Goal: Transaction & Acquisition: Purchase product/service

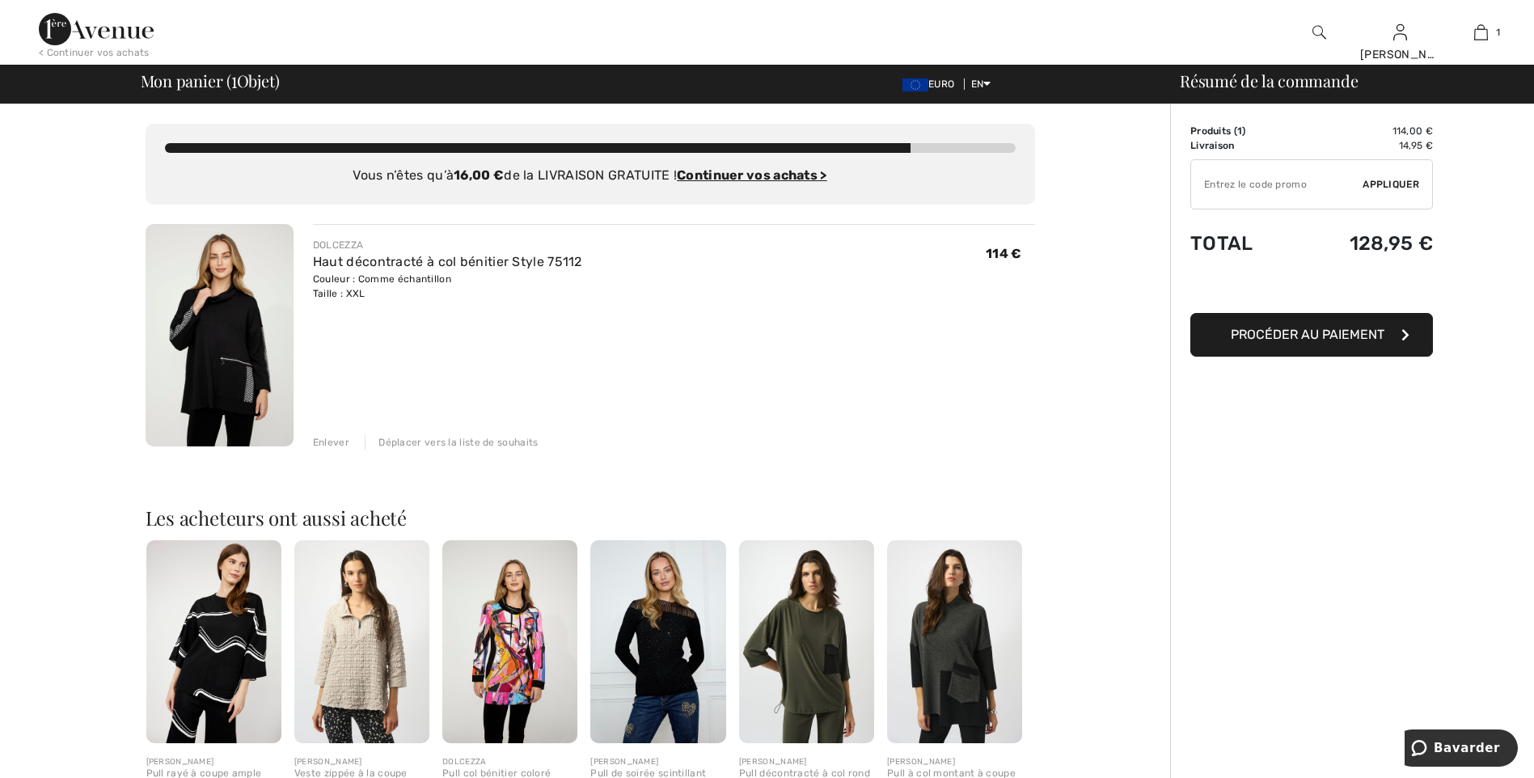
click at [1323, 335] on span "Procéder au paiement" at bounding box center [1308, 334] width 154 height 15
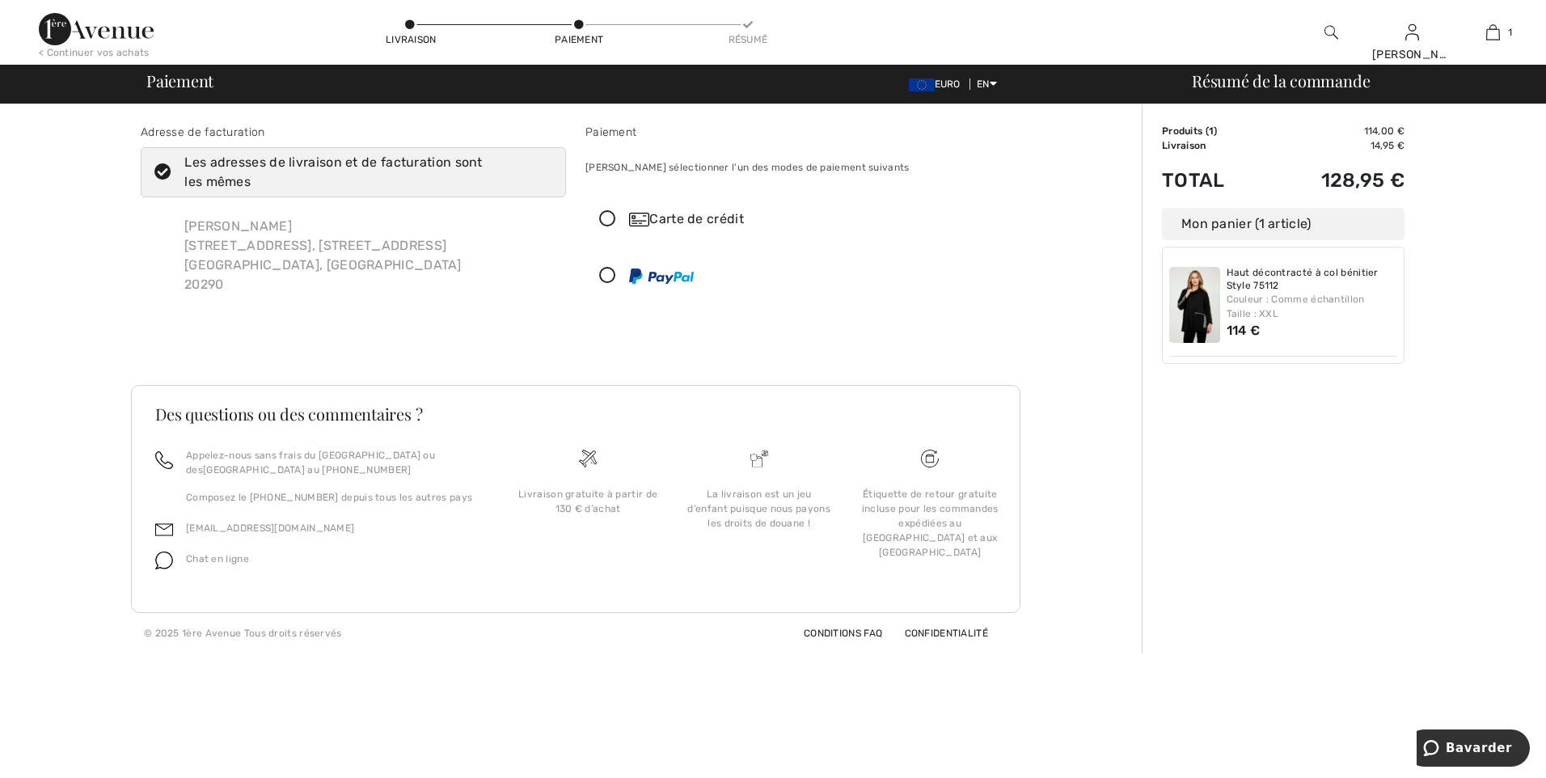
click at [610, 214] on icon at bounding box center [607, 219] width 43 height 17
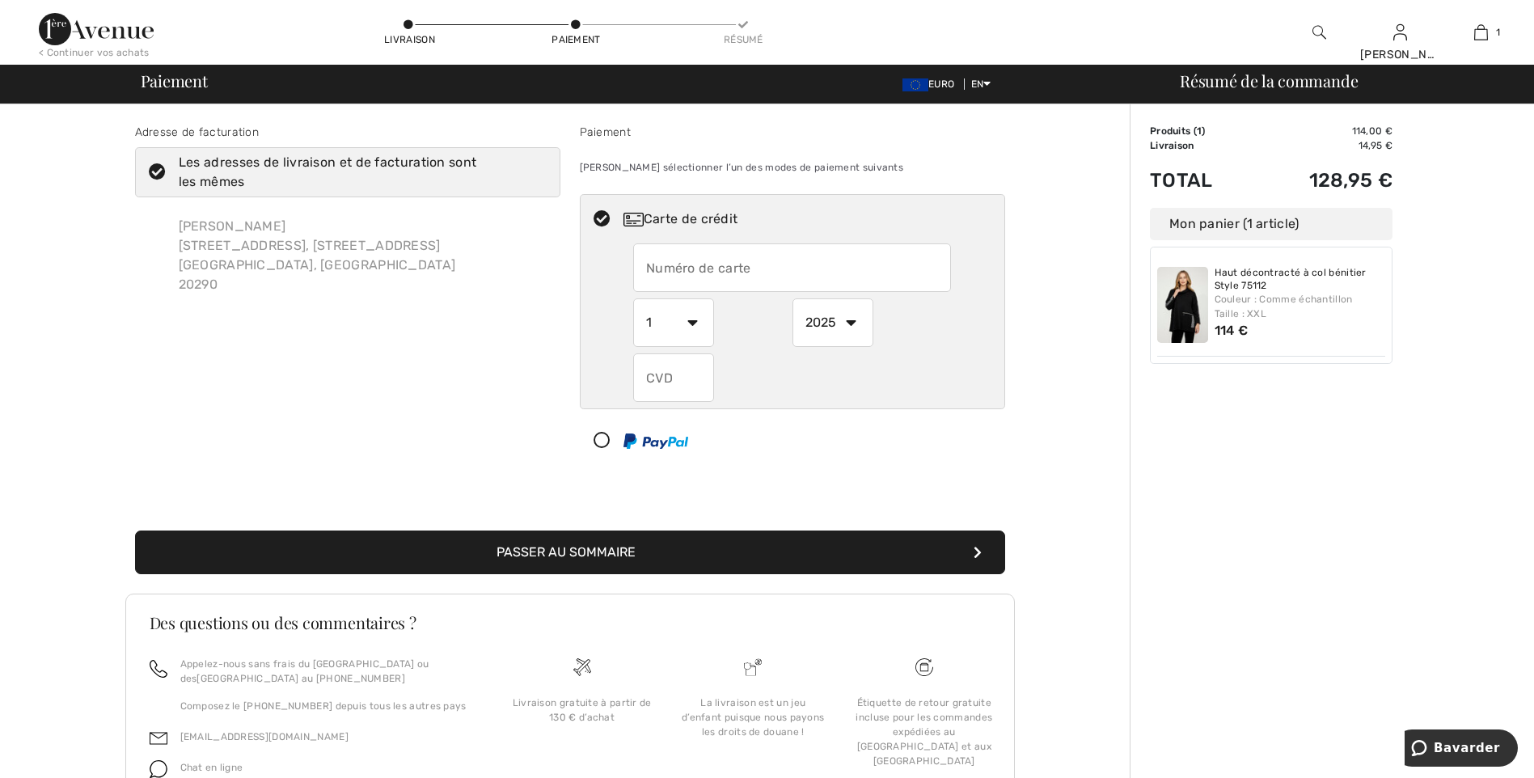
click at [643, 259] on input "text" at bounding box center [792, 267] width 318 height 49
type input "[CREDIT_CARD_NUMBER]"
select select "11"
select select "2027"
type input "855"
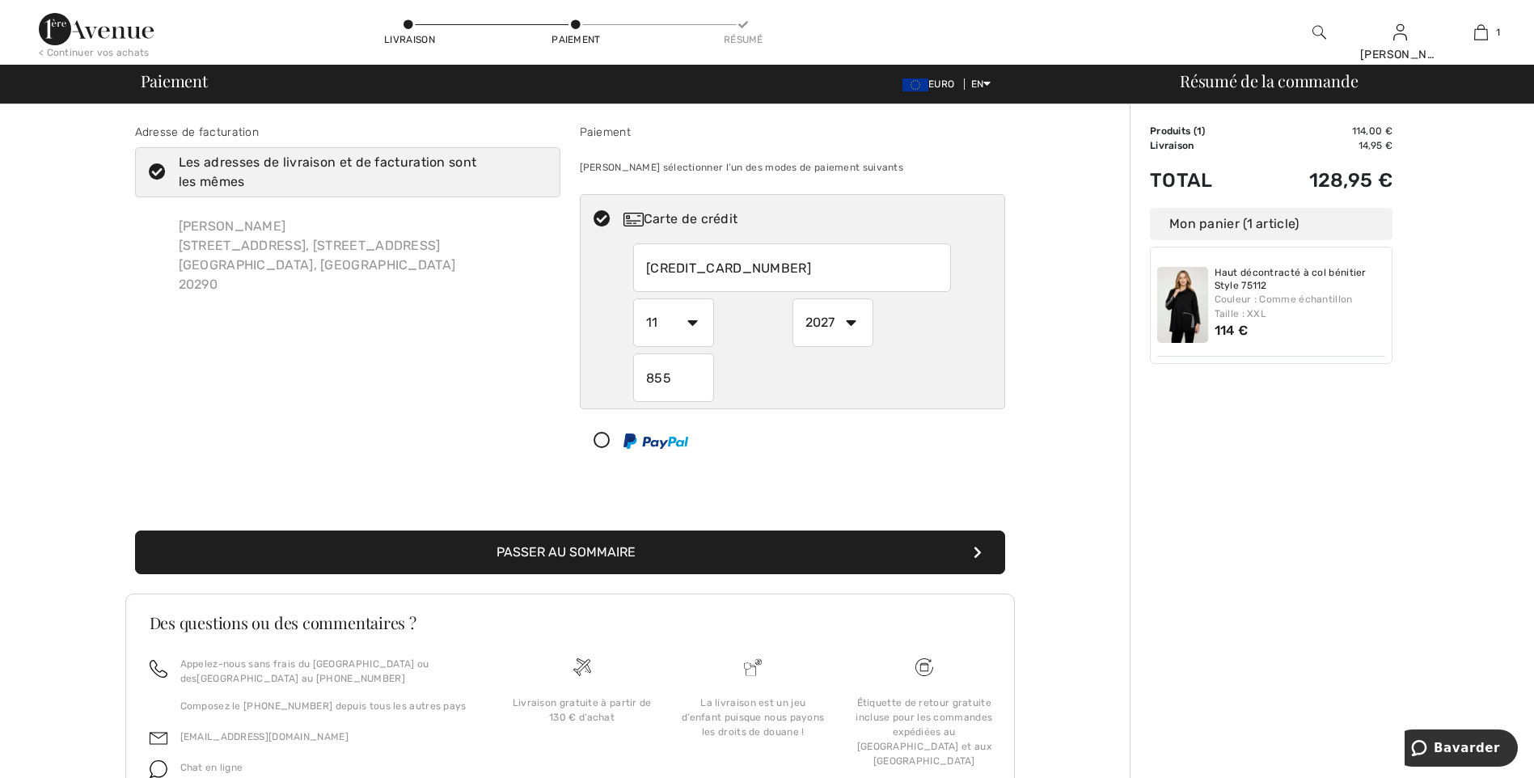
click at [562, 553] on font "Passer au sommaire" at bounding box center [566, 551] width 139 height 15
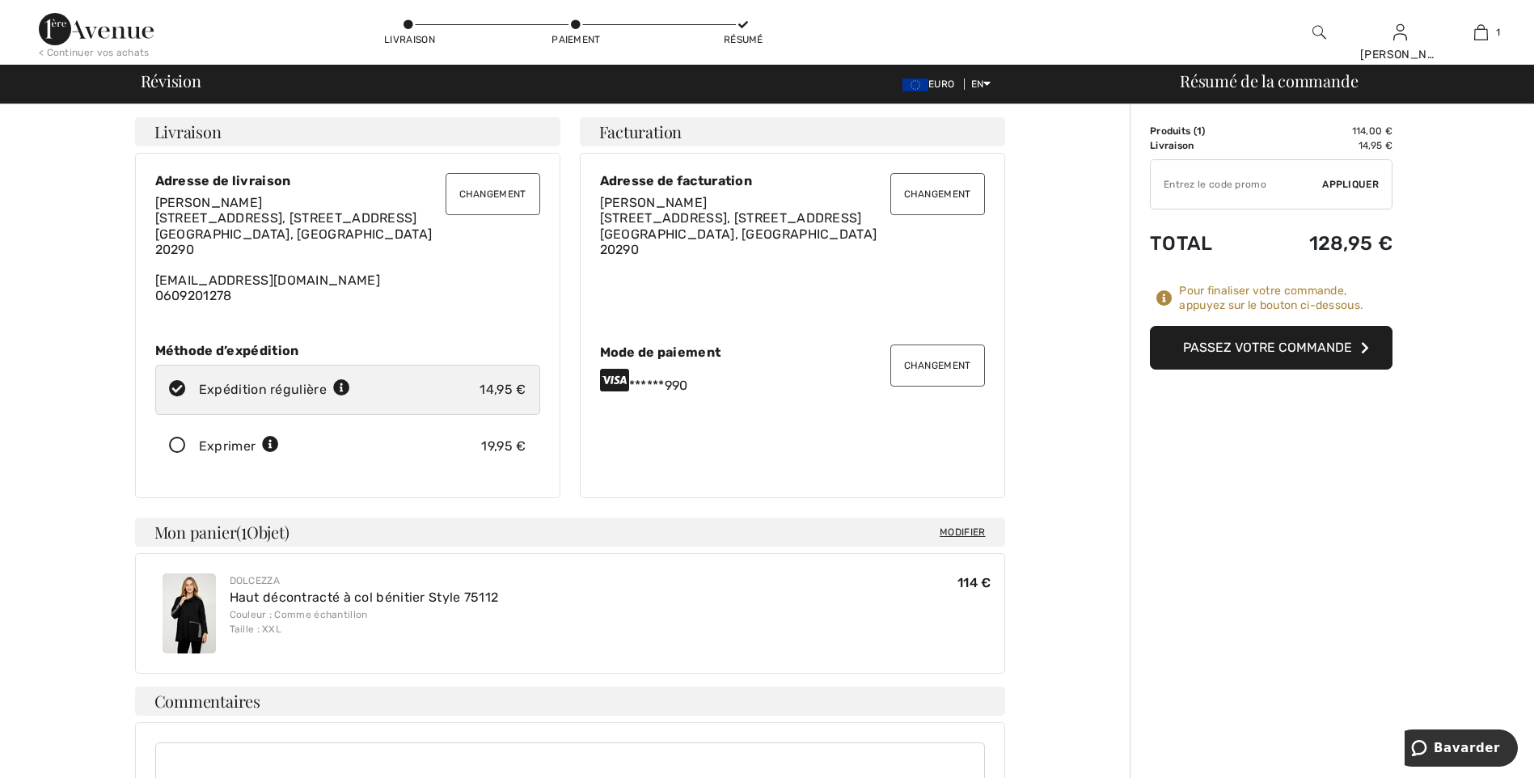
click at [171, 455] on icon at bounding box center [177, 446] width 43 height 17
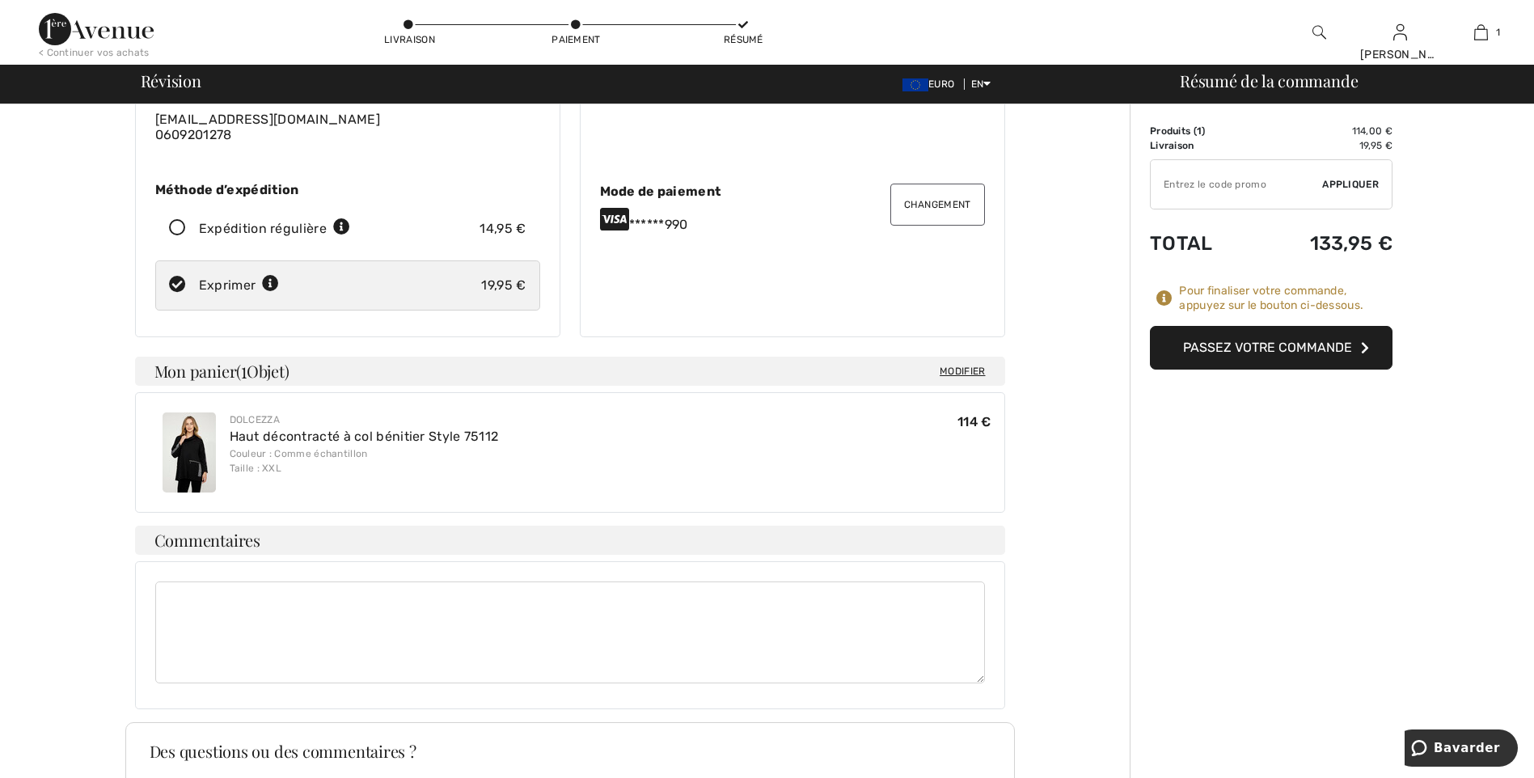
scroll to position [162, 0]
click at [1222, 347] on font "Passez votre commande" at bounding box center [1267, 347] width 169 height 15
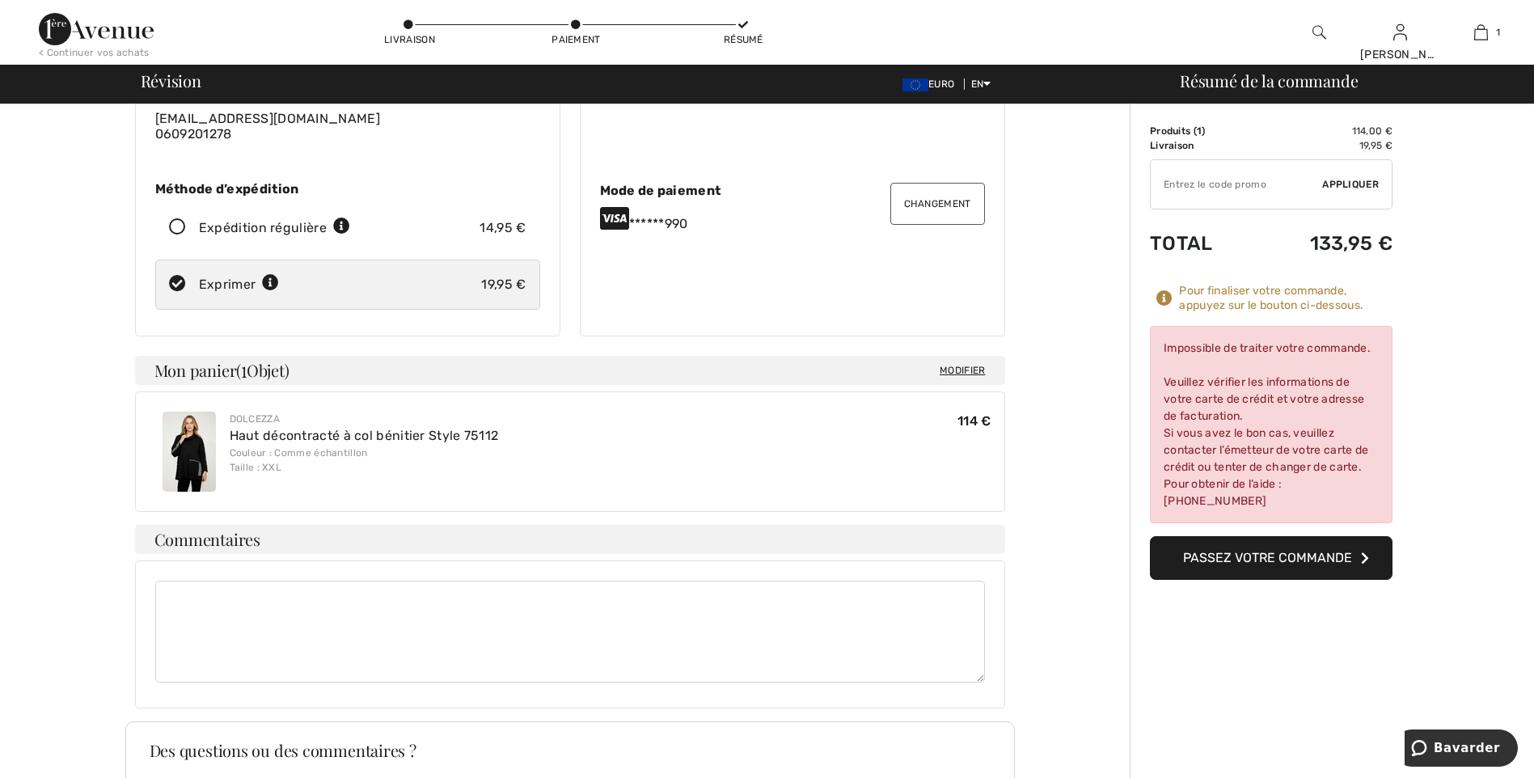
click at [1245, 545] on button "Passez votre commande" at bounding box center [1271, 558] width 243 height 44
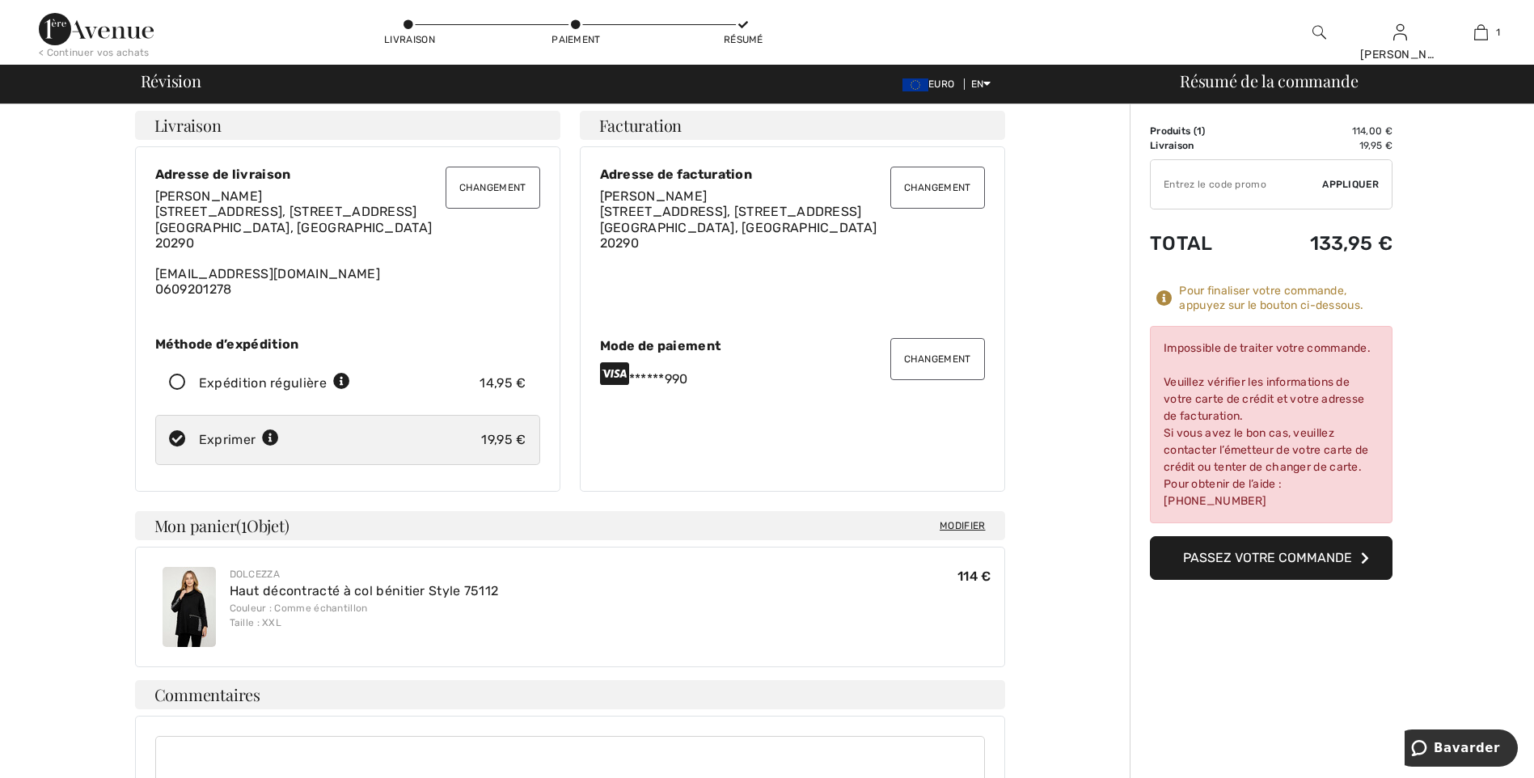
scroll to position [0, 0]
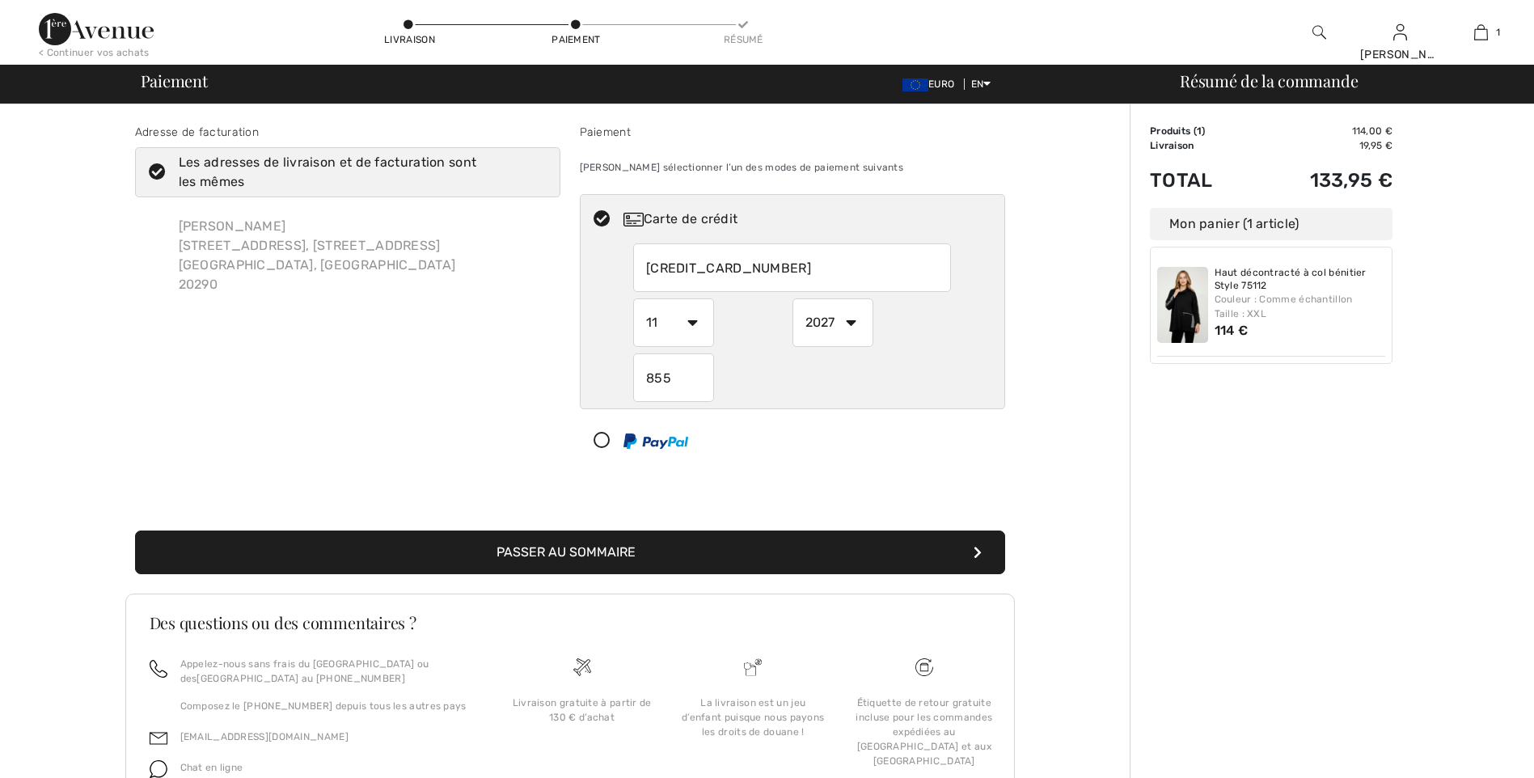
select select "11"
select select "2027"
click at [780, 268] on input "4561889773767990" at bounding box center [792, 267] width 318 height 49
radio input "true"
type input "4"
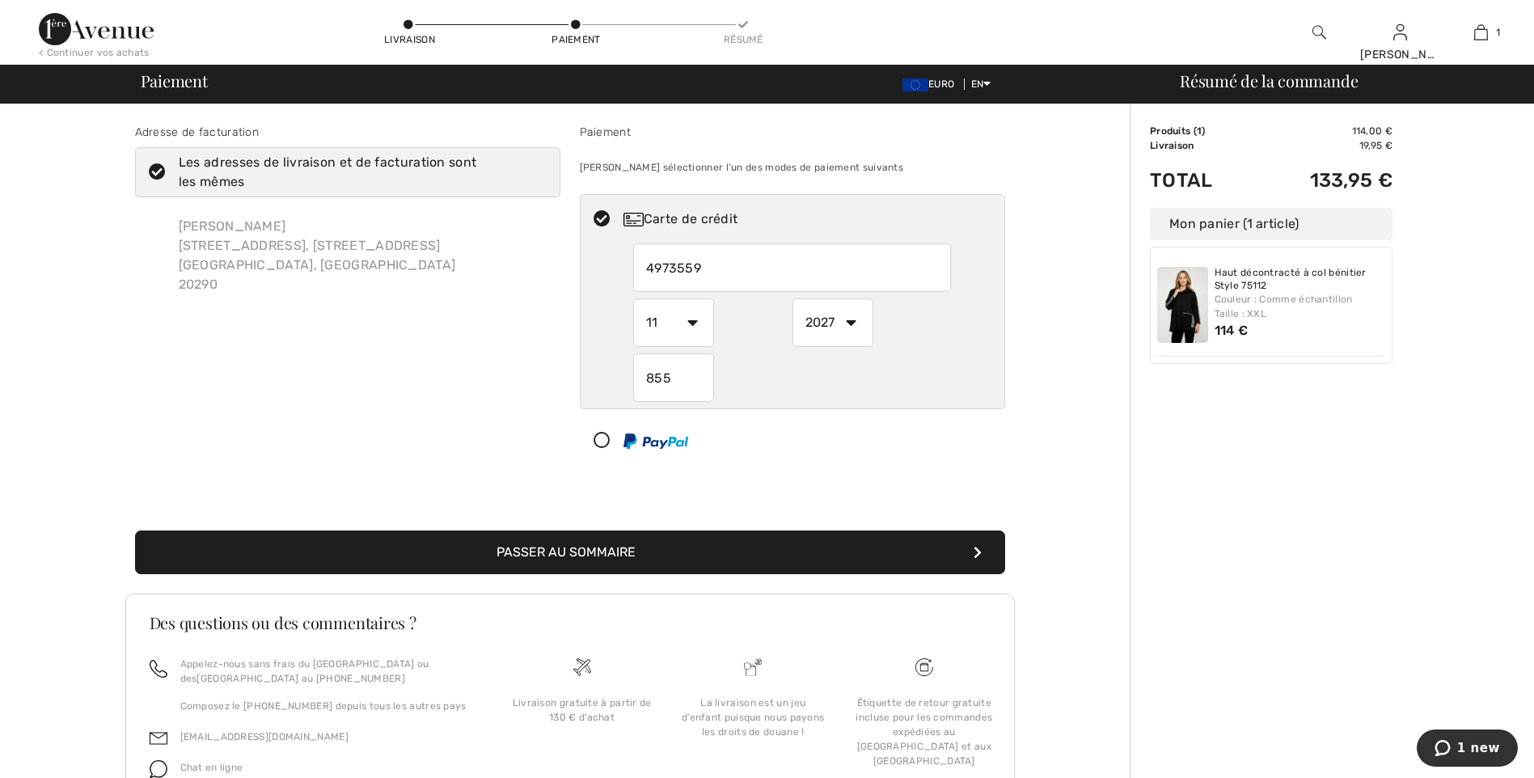
type input "4973559"
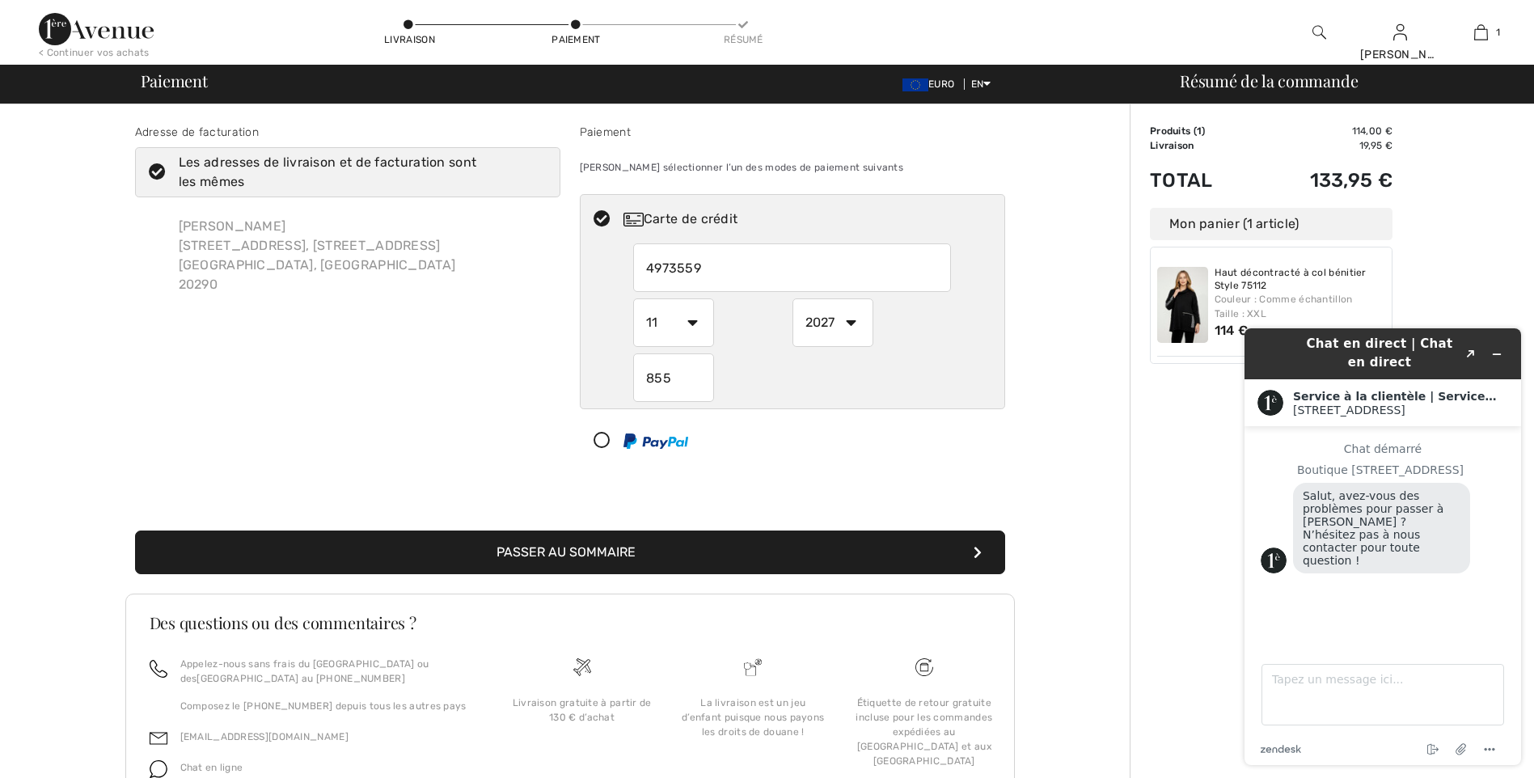
click at [704, 262] on input "4973559" at bounding box center [792, 267] width 318 height 49
radio input "true"
type input "4973559121869994"
click at [577, 549] on font "Passer au sommaire" at bounding box center [566, 551] width 139 height 15
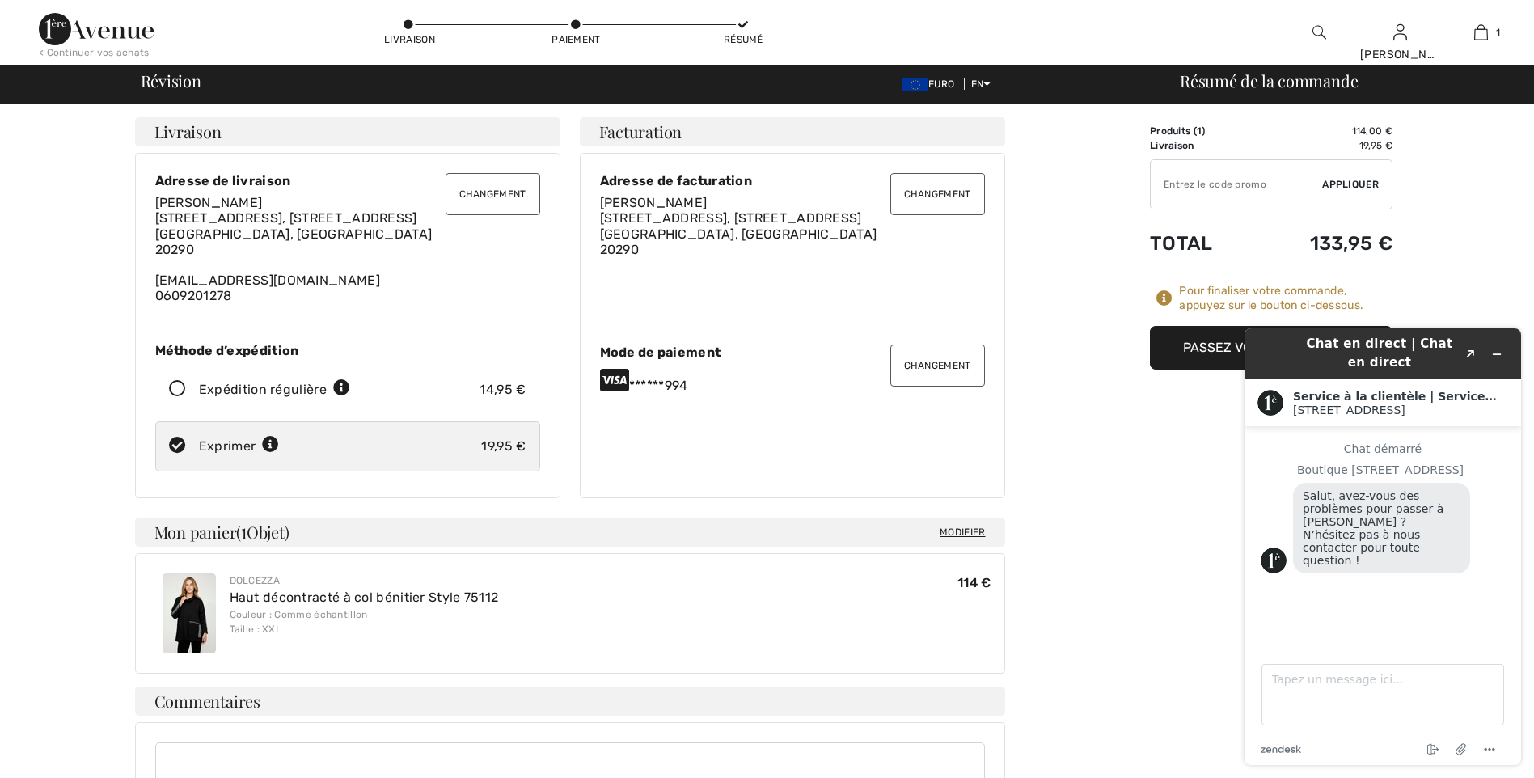
click at [1187, 349] on font "Passez votre commande" at bounding box center [1267, 347] width 169 height 15
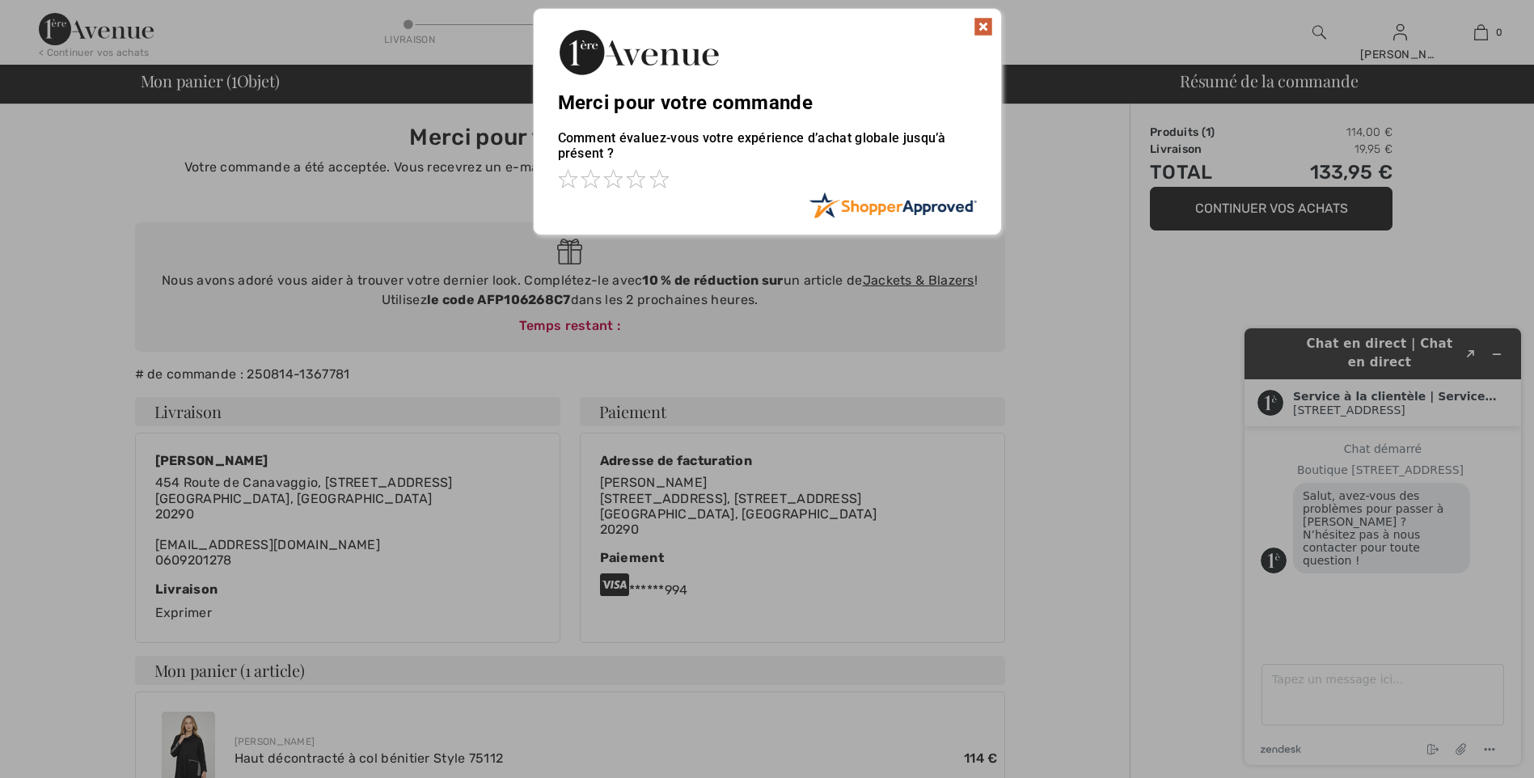
click at [981, 21] on img at bounding box center [983, 26] width 19 height 19
